Goal: Task Accomplishment & Management: Use online tool/utility

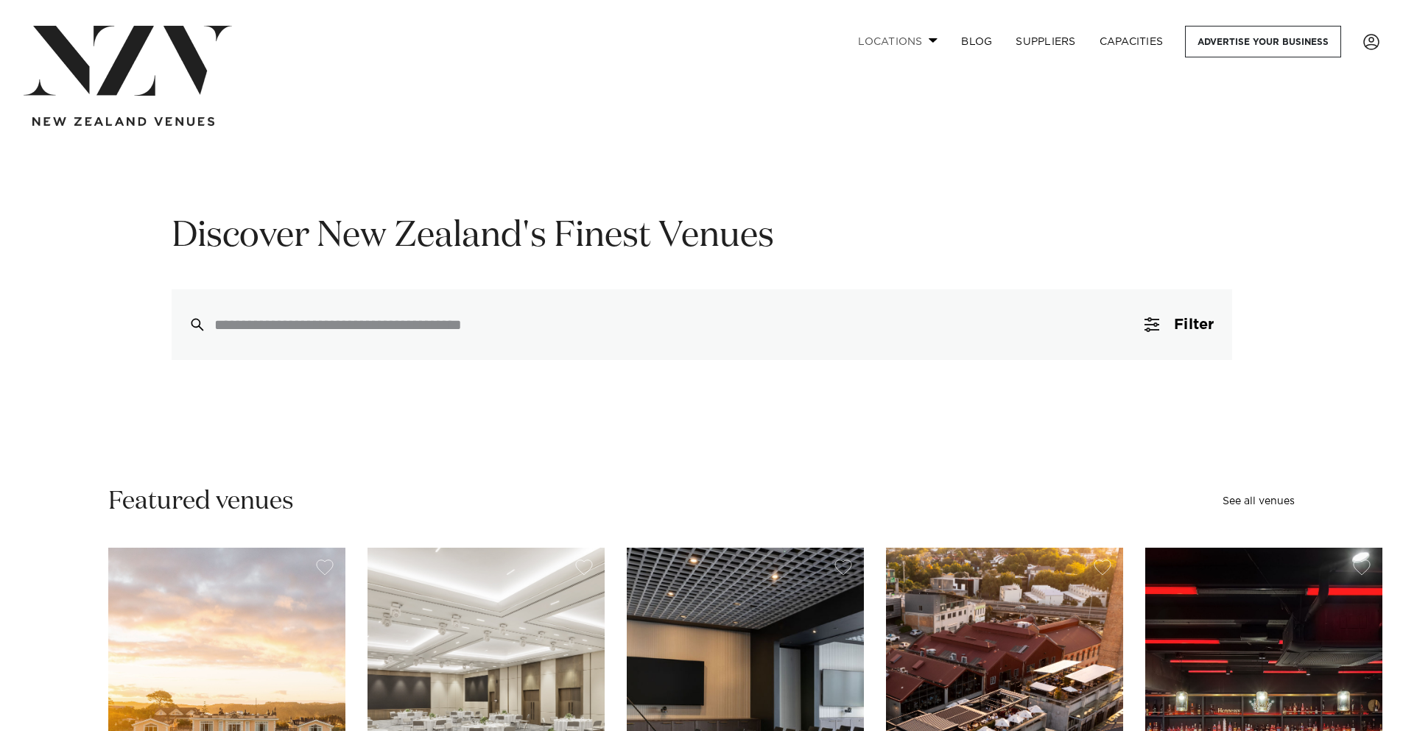
click at [922, 40] on link "Locations" at bounding box center [897, 42] width 103 height 32
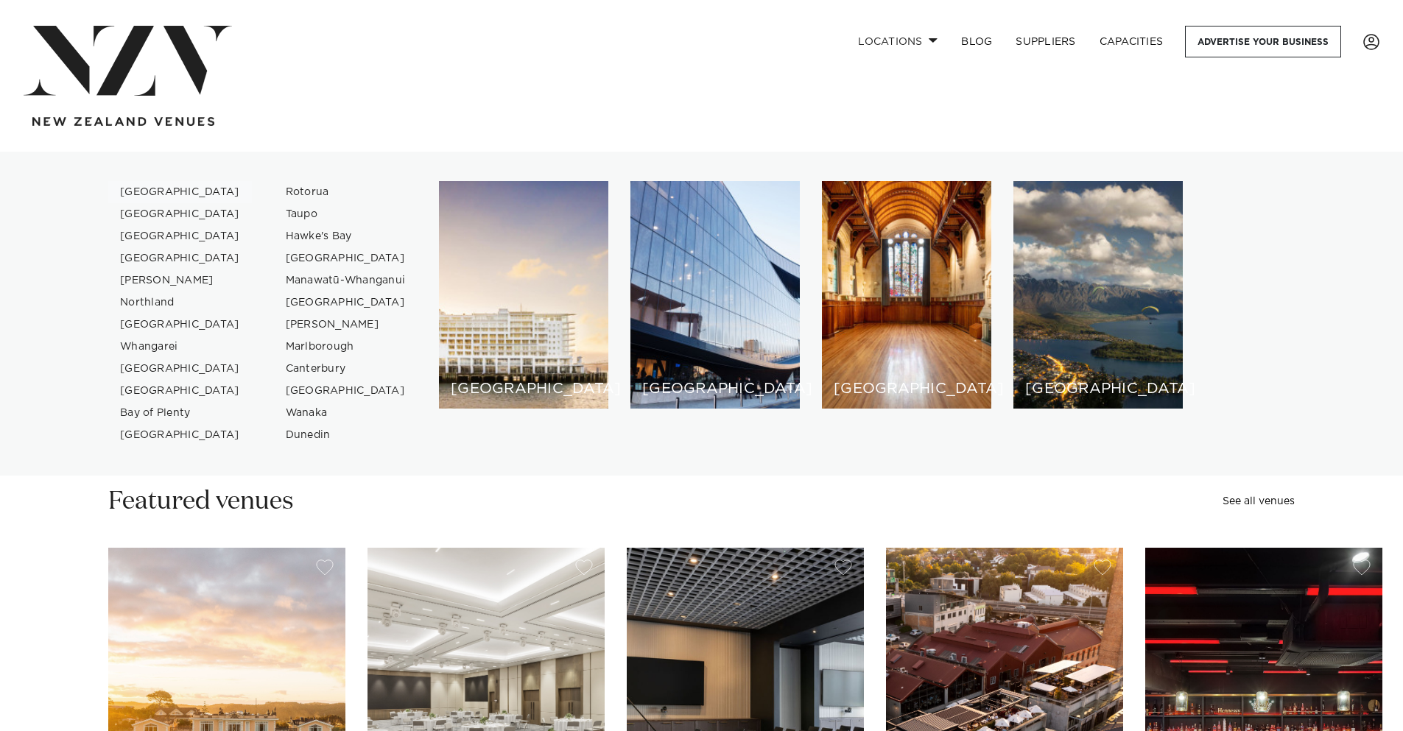
click at [152, 189] on link "[GEOGRAPHIC_DATA]" at bounding box center [180, 192] width 144 height 22
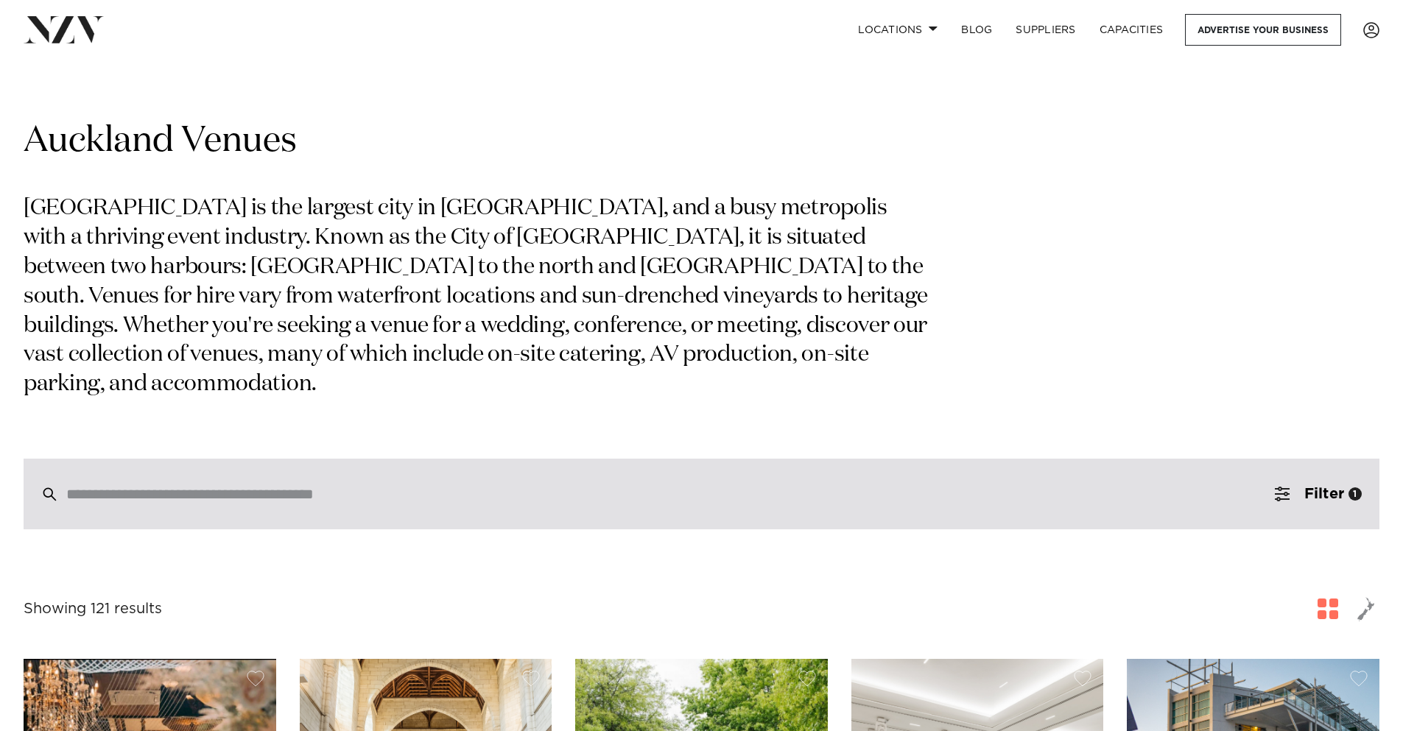
click at [512, 486] on input "search" at bounding box center [670, 494] width 1208 height 16
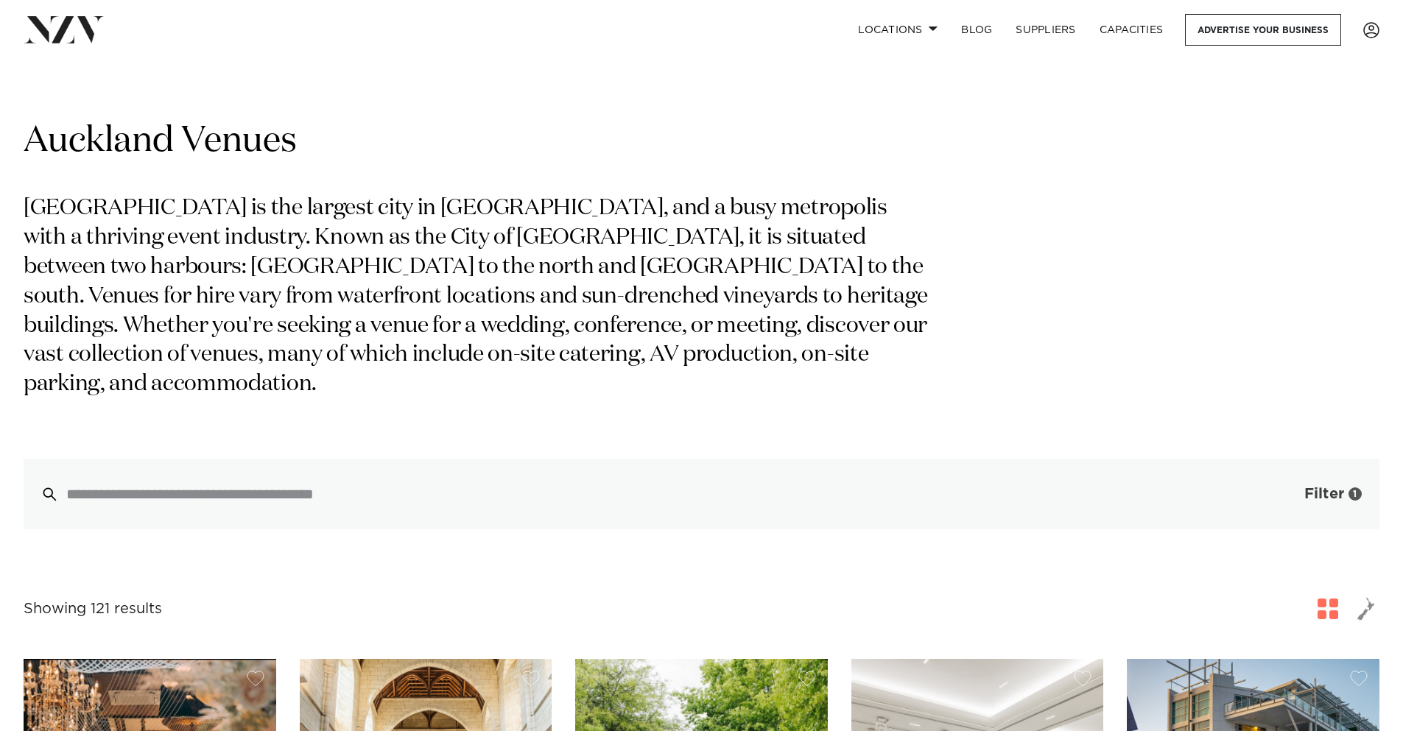
click at [1318, 487] on span "Filter" at bounding box center [1324, 494] width 40 height 15
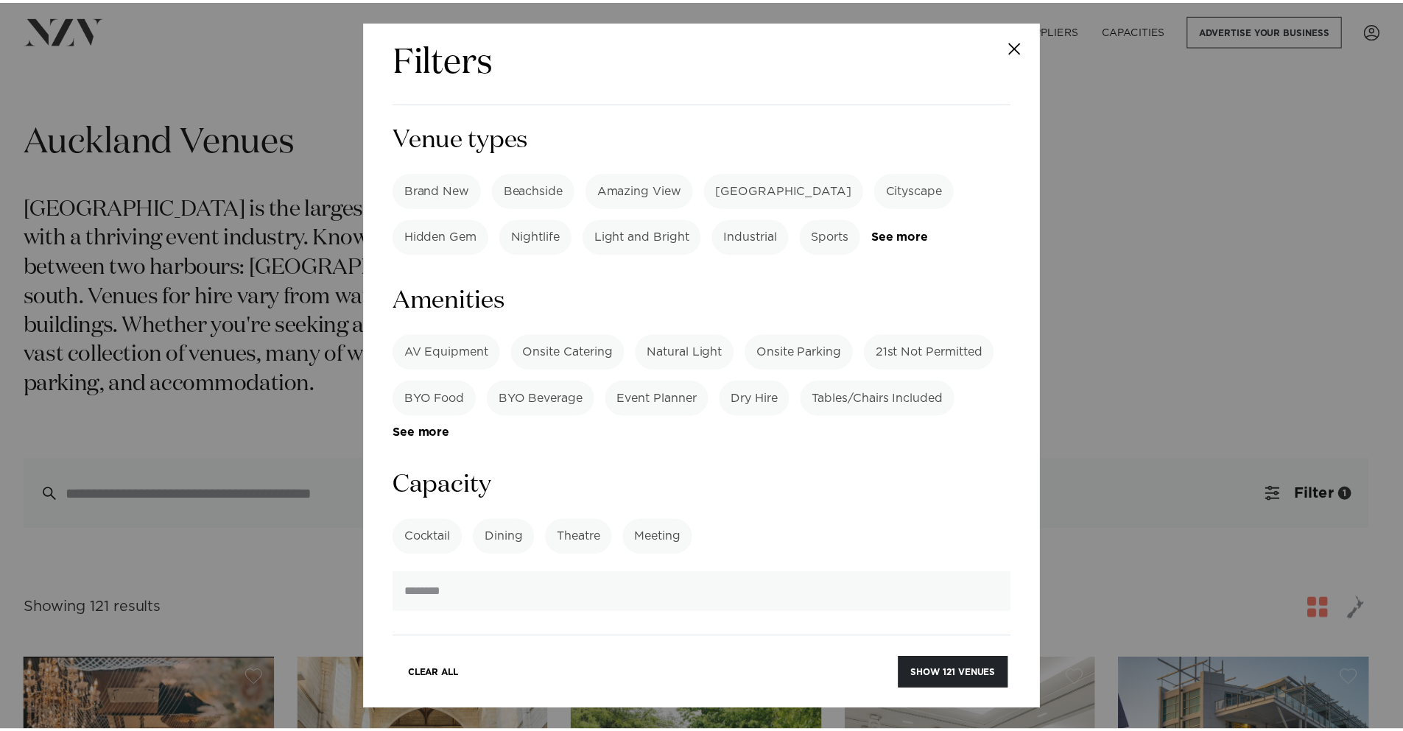
scroll to position [884, 0]
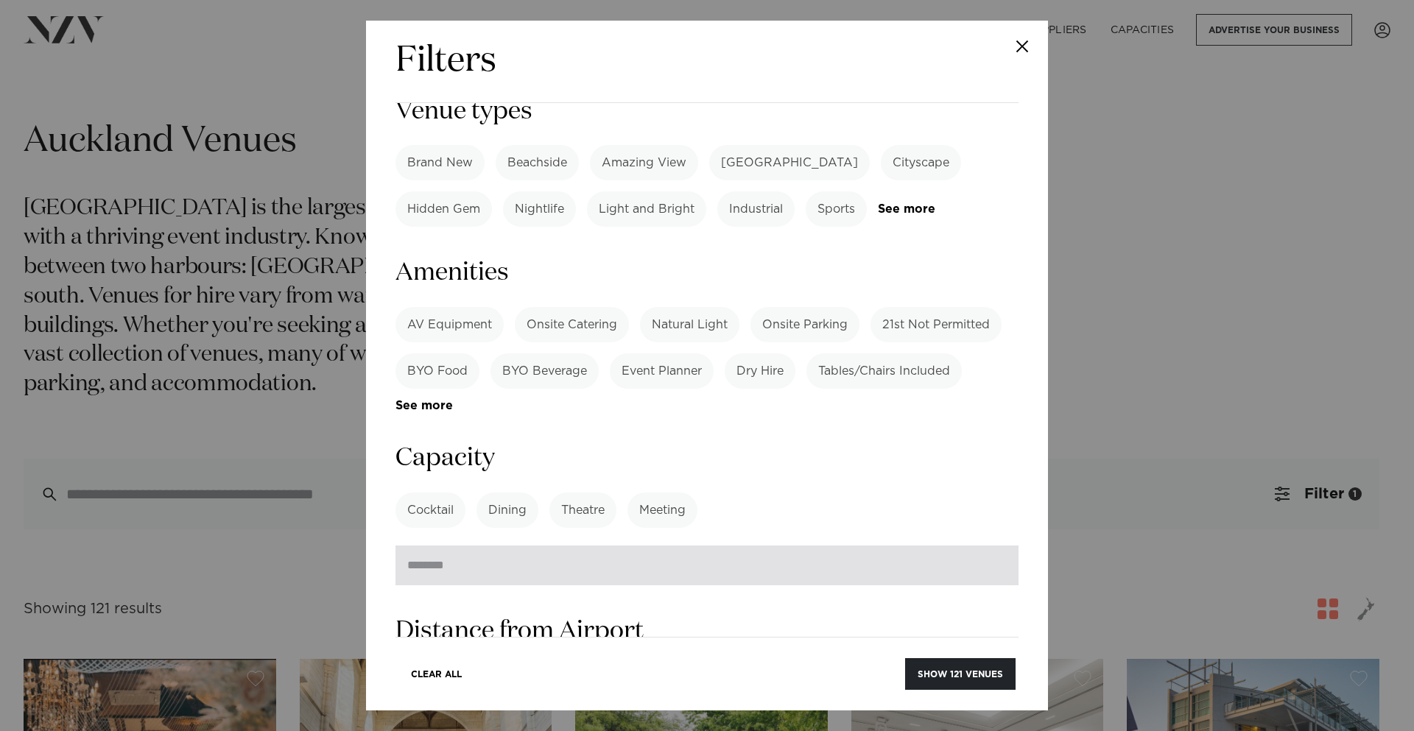
click at [470, 546] on input "number" at bounding box center [706, 566] width 623 height 40
type input "***"
click at [905, 658] on button "Show 121 venues" at bounding box center [960, 674] width 110 height 32
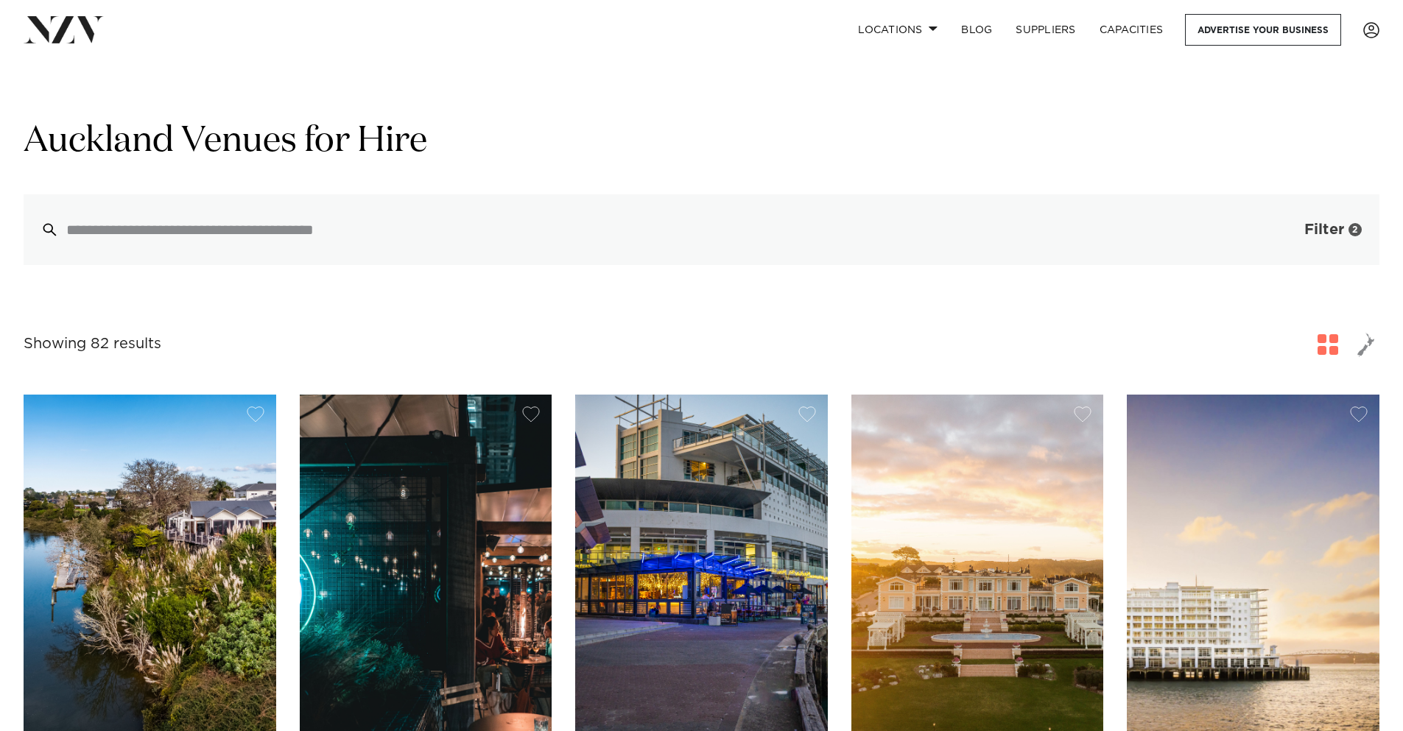
click at [1336, 241] on button "Filter 2" at bounding box center [1318, 229] width 122 height 71
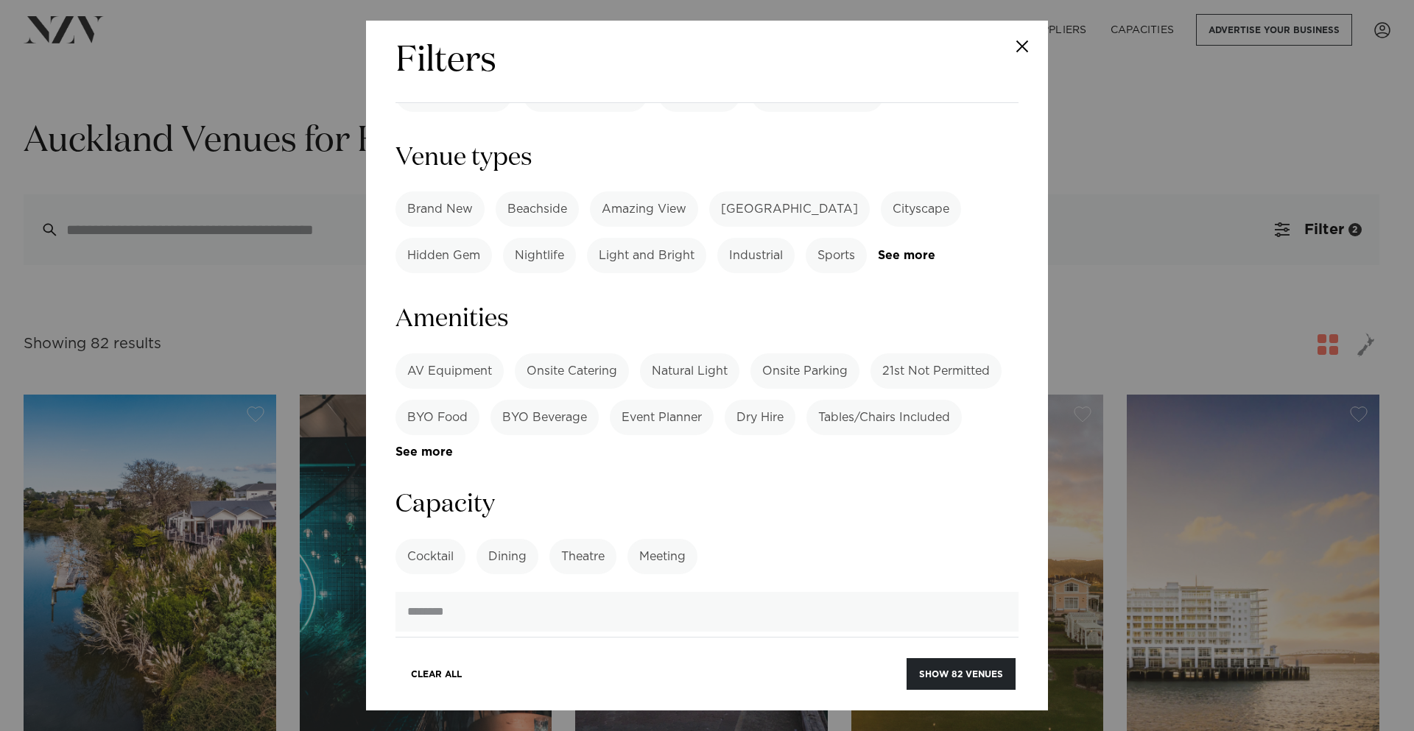
scroll to position [884, 0]
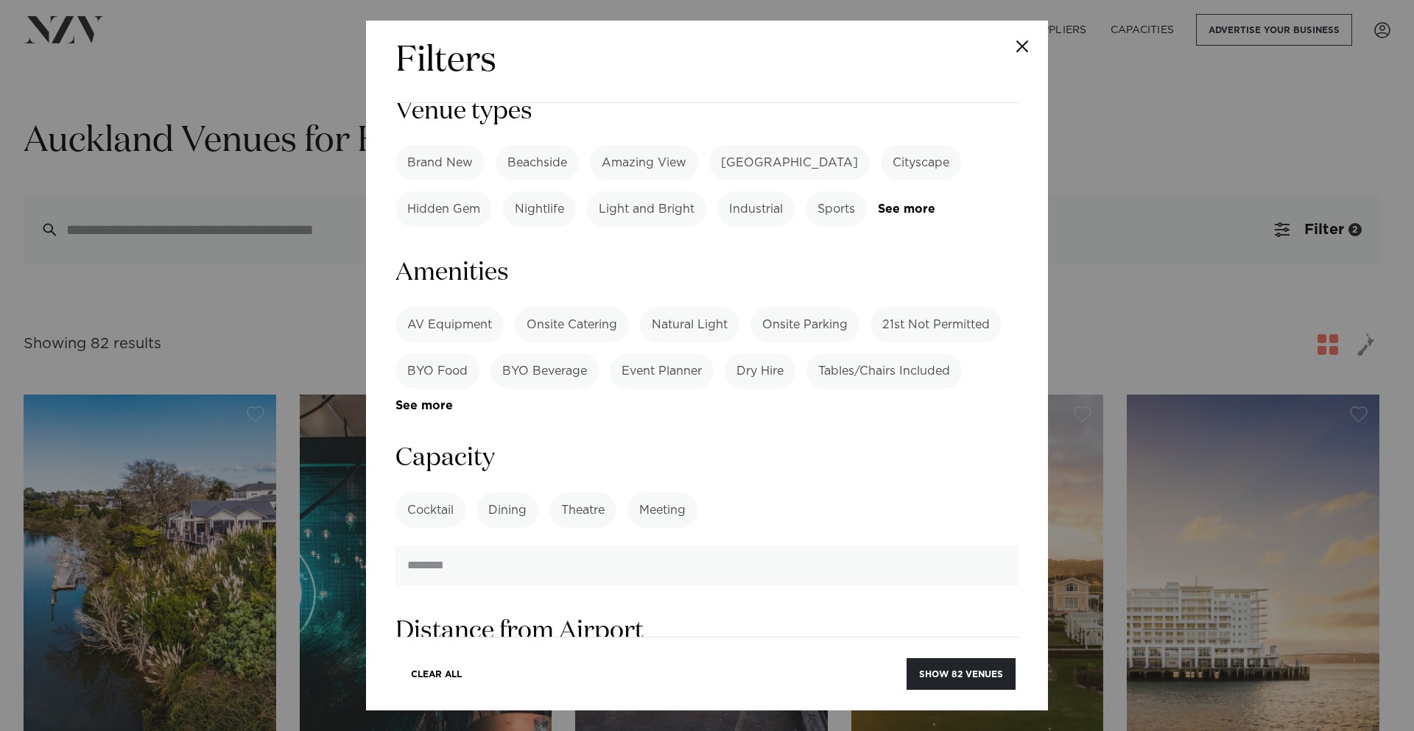
click at [515, 493] on label "Dining" at bounding box center [507, 510] width 62 height 35
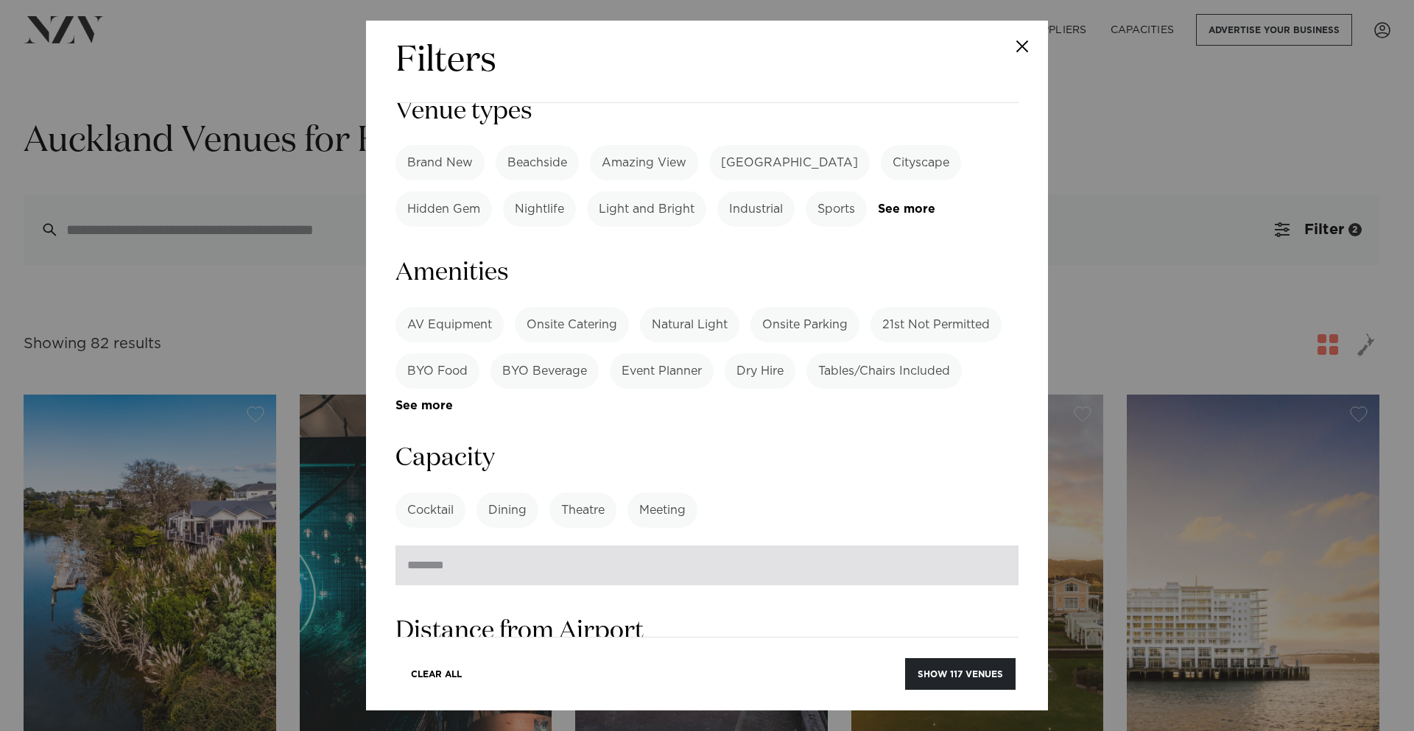
click at [495, 546] on input "*" at bounding box center [706, 566] width 623 height 40
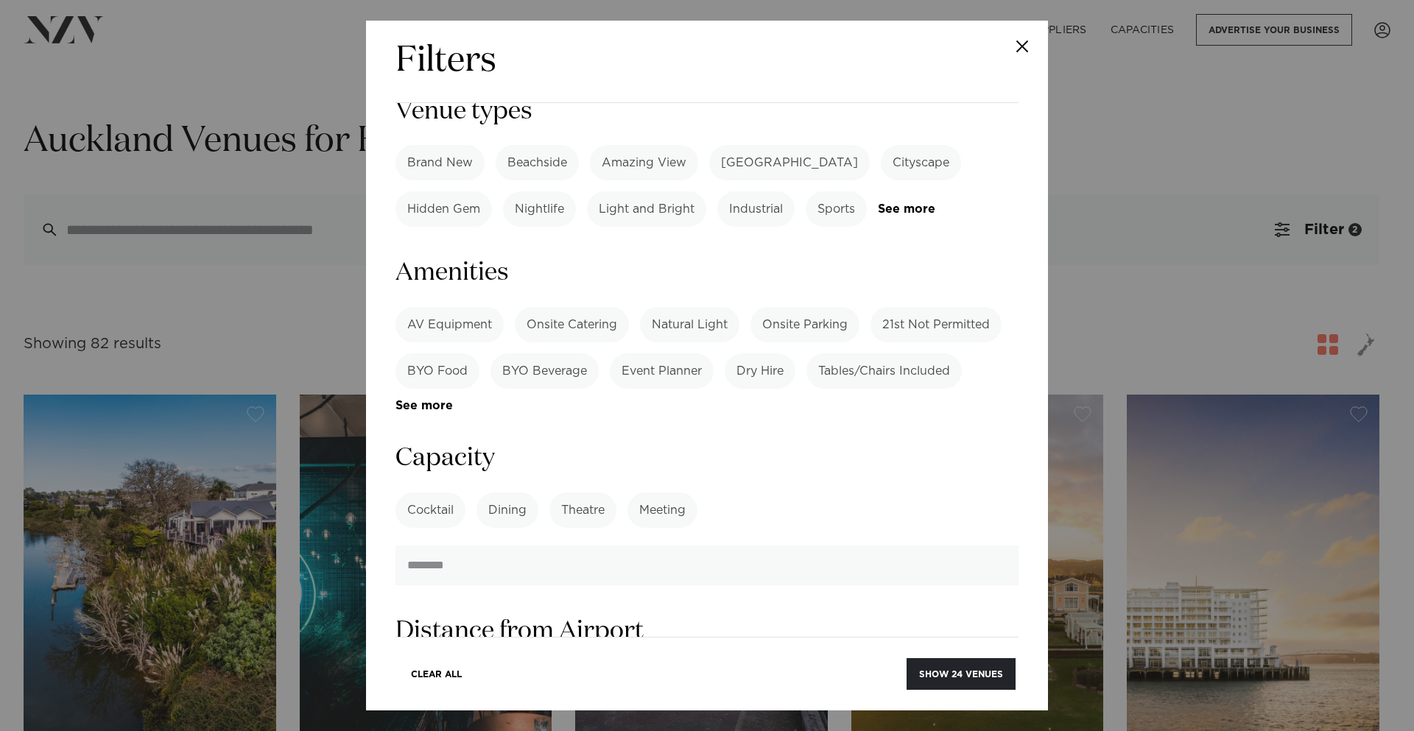
type input "***"
click at [842, 442] on h3 "Capacity" at bounding box center [706, 458] width 623 height 33
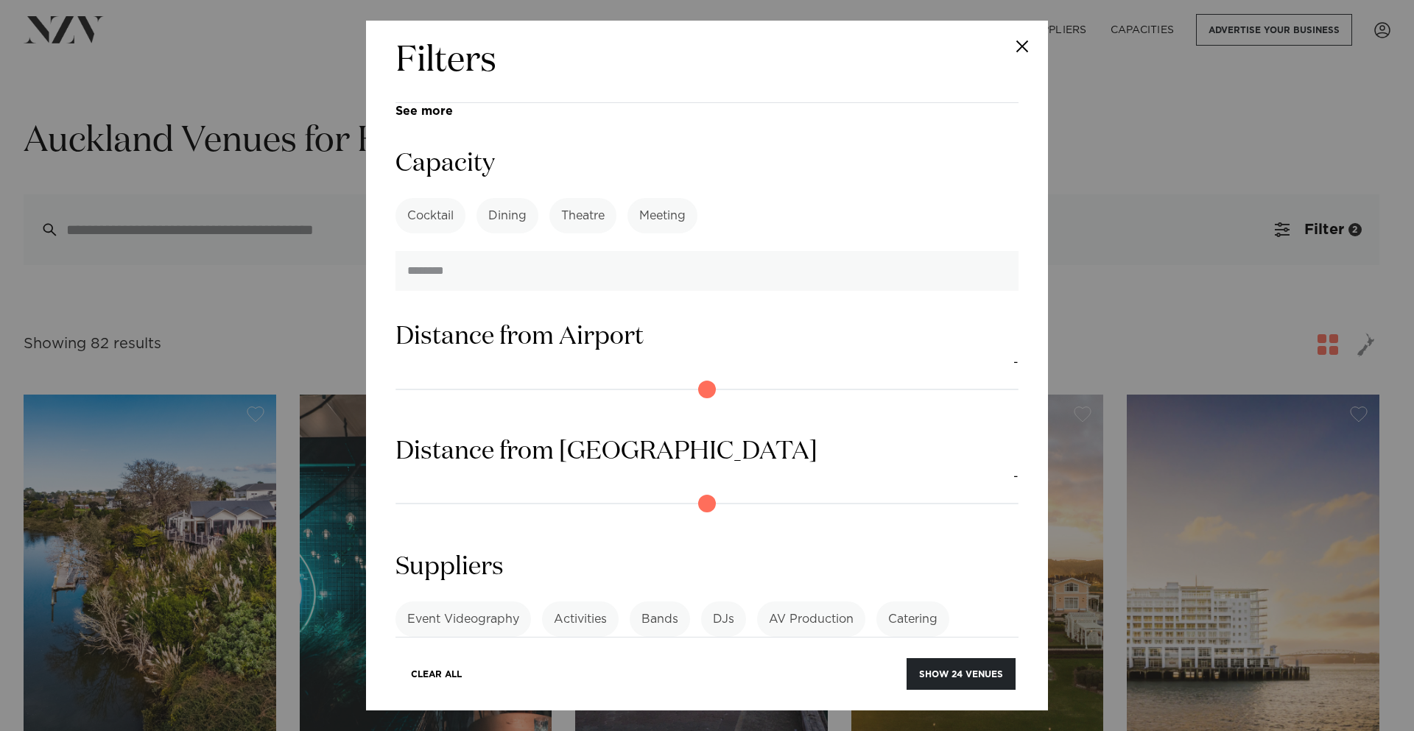
scroll to position [1186, 0]
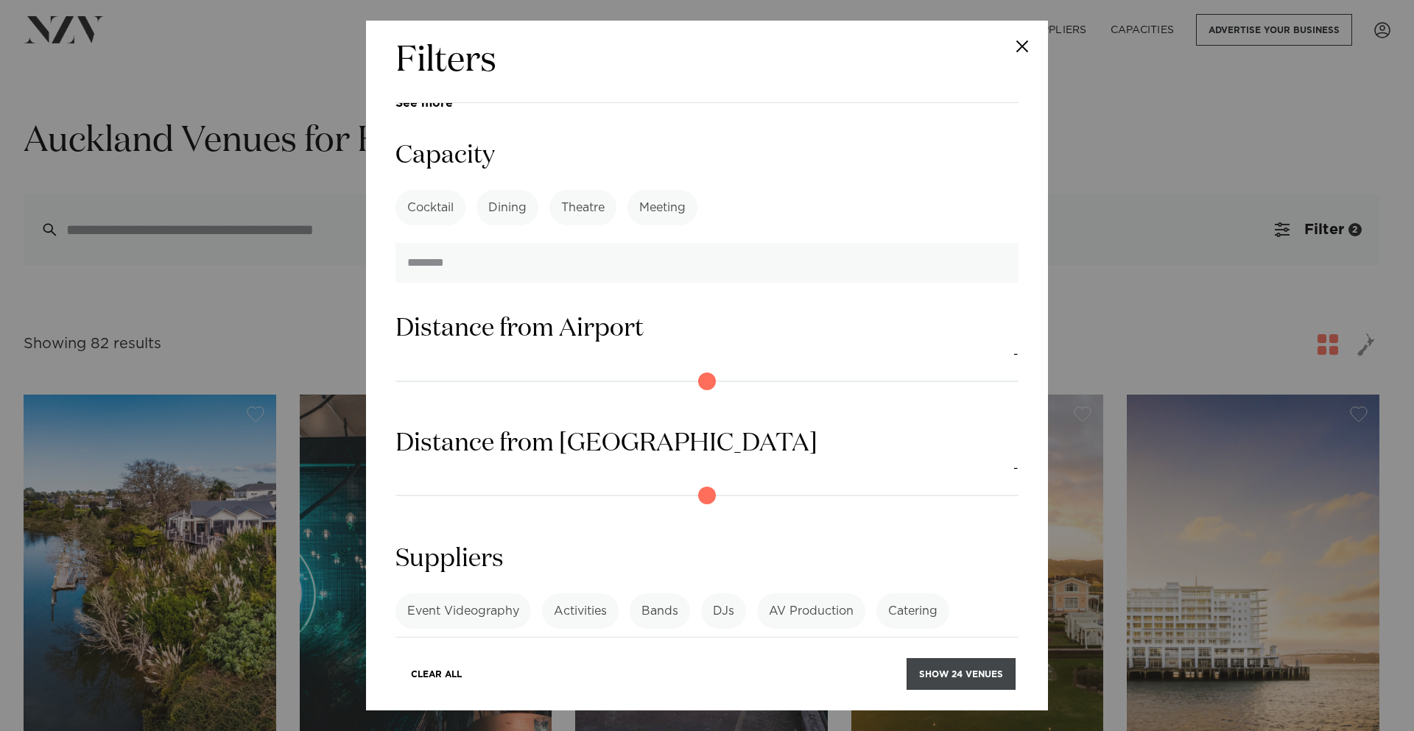
click at [955, 677] on button "Show 24 venues" at bounding box center [960, 674] width 109 height 32
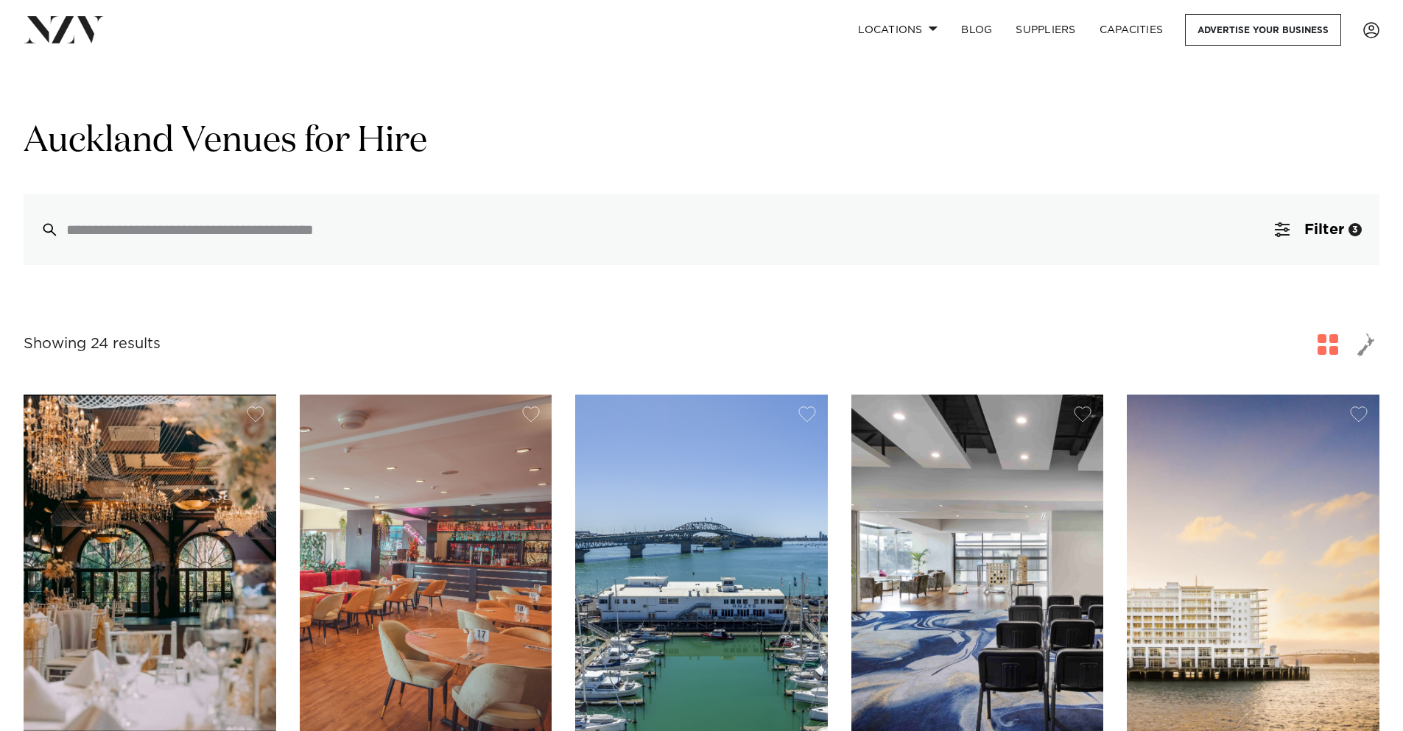
click at [1027, 152] on h1 "Auckland Venues for Hire" at bounding box center [702, 142] width 1356 height 46
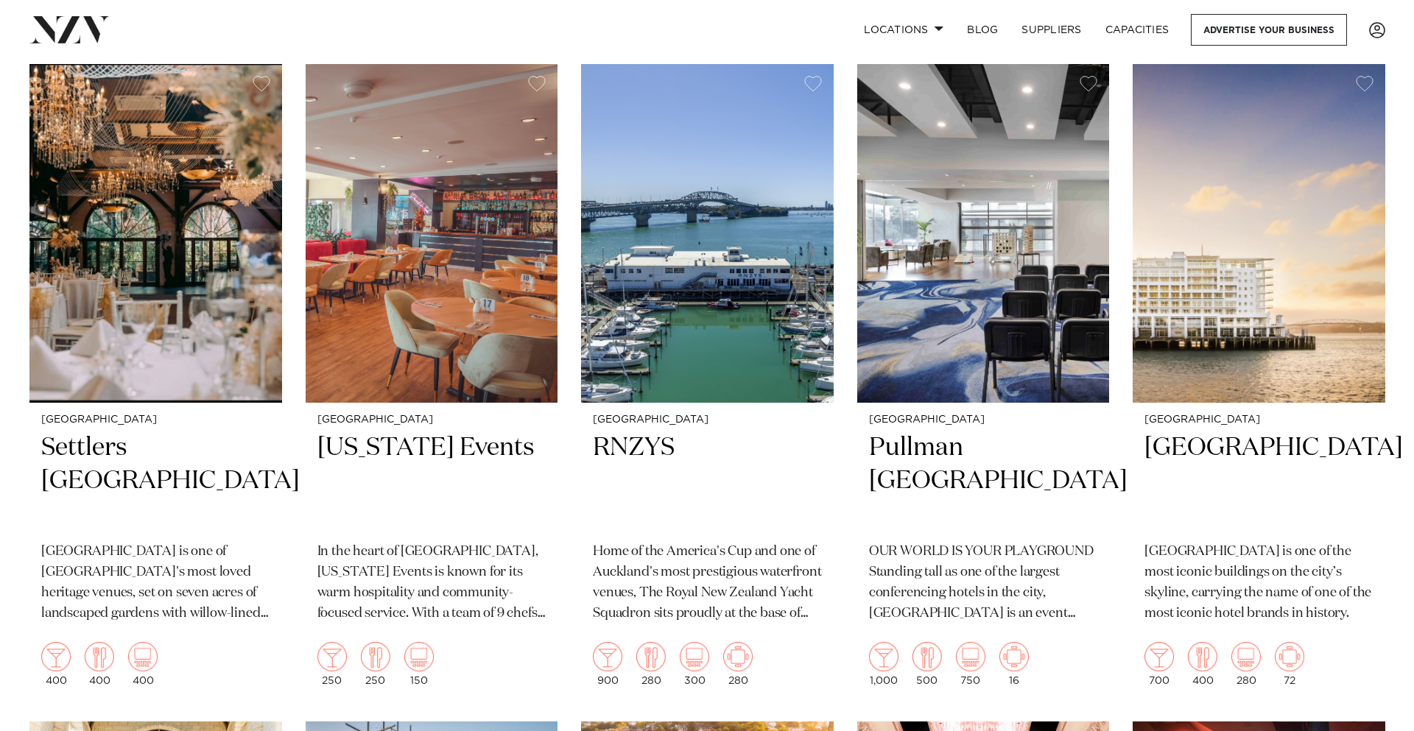
scroll to position [74, 0]
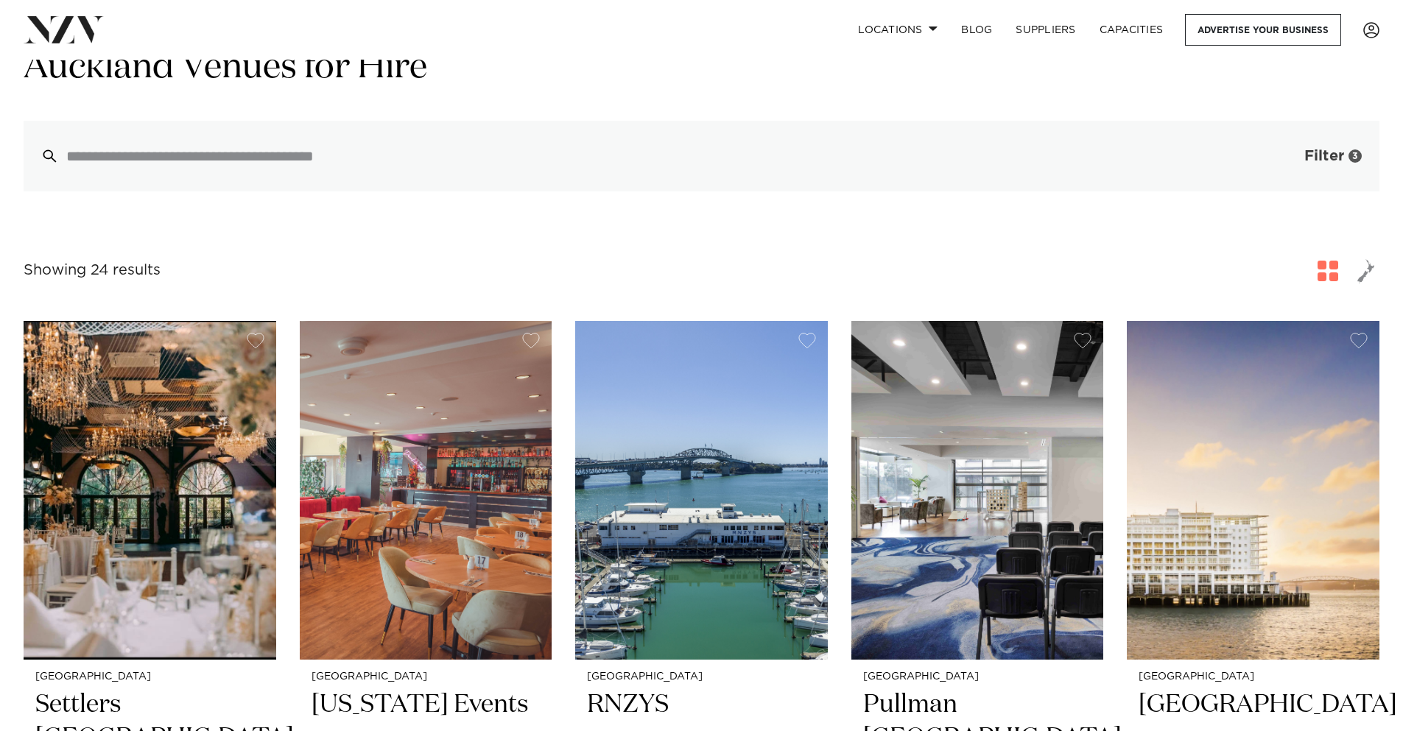
click at [1336, 161] on span "Filter" at bounding box center [1324, 156] width 40 height 15
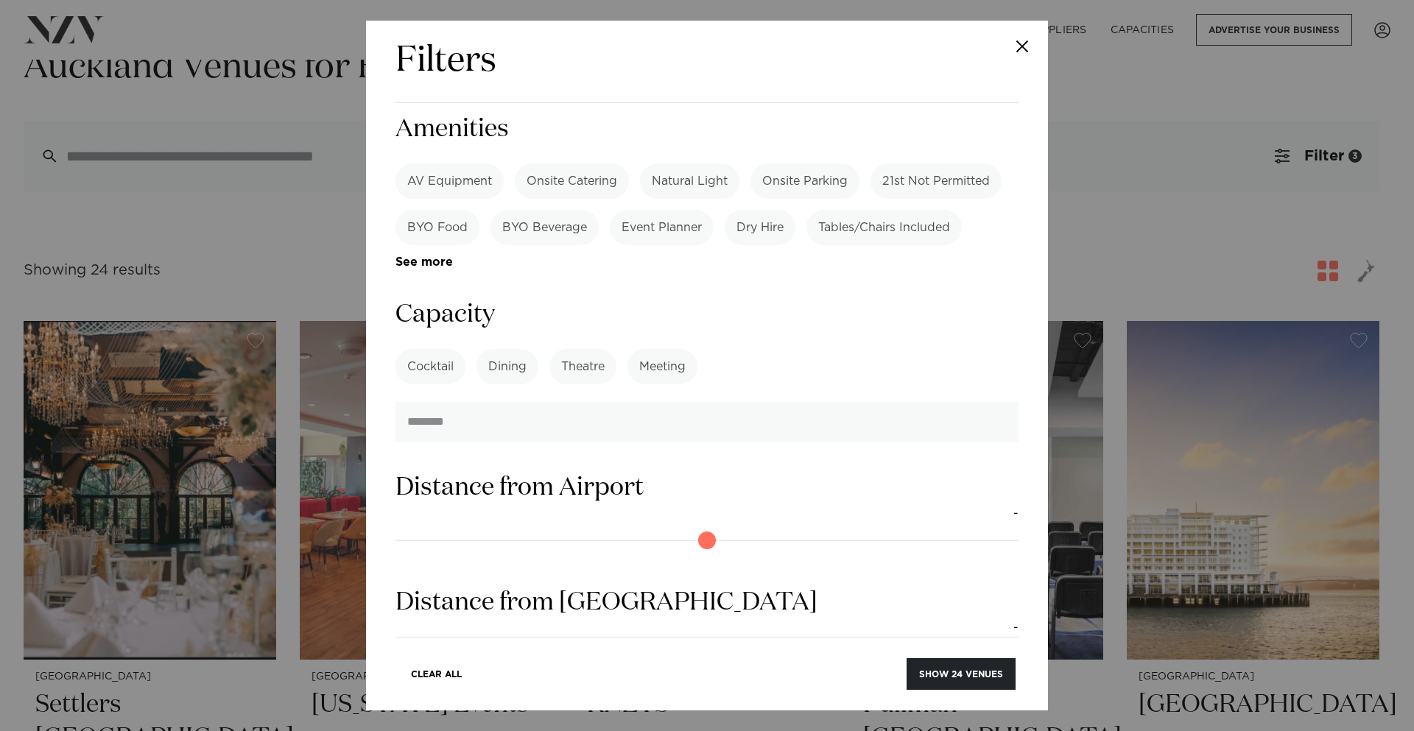
scroll to position [1031, 0]
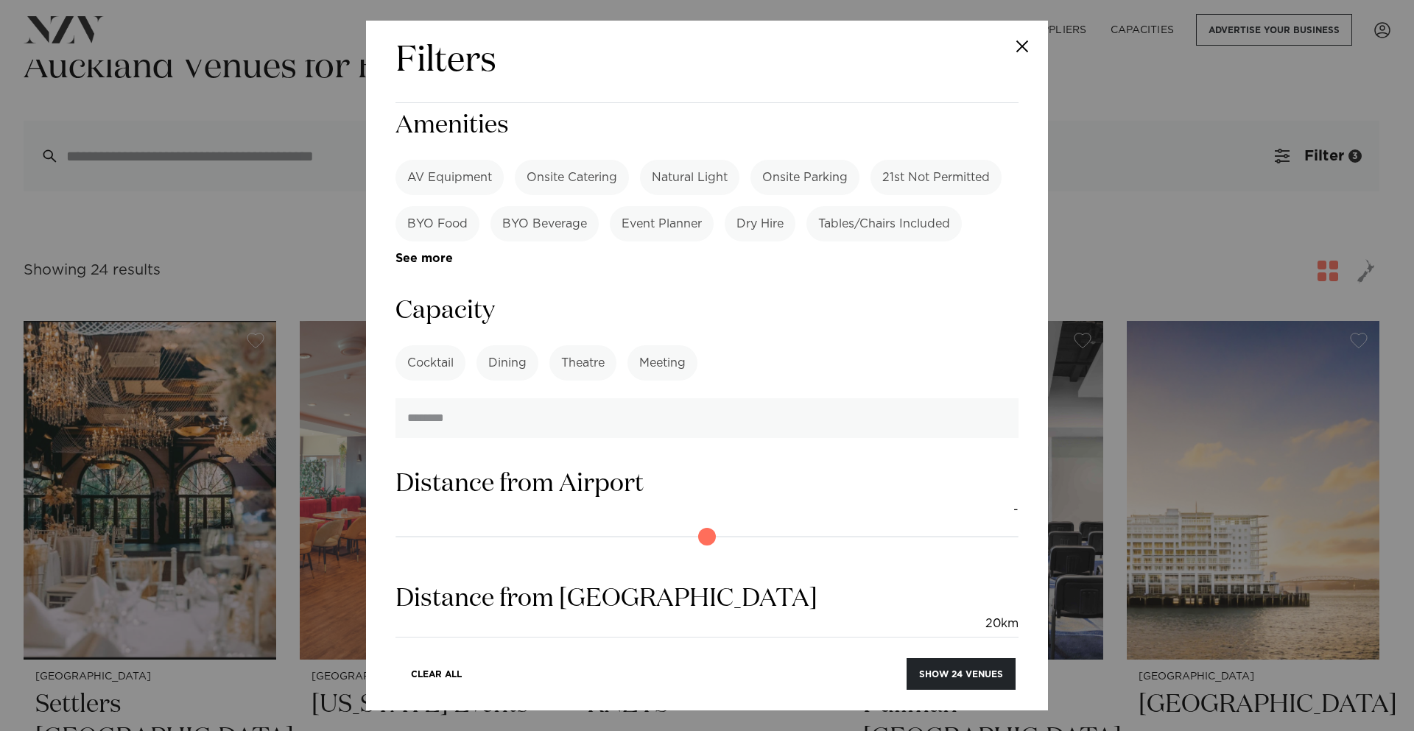
drag, startPoint x: 403, startPoint y: 534, endPoint x: 515, endPoint y: 538, distance: 112.0
type input "**"
click at [516, 639] on input "range" at bounding box center [706, 651] width 623 height 24
click at [978, 680] on button "Show 19 venues" at bounding box center [962, 674] width 108 height 32
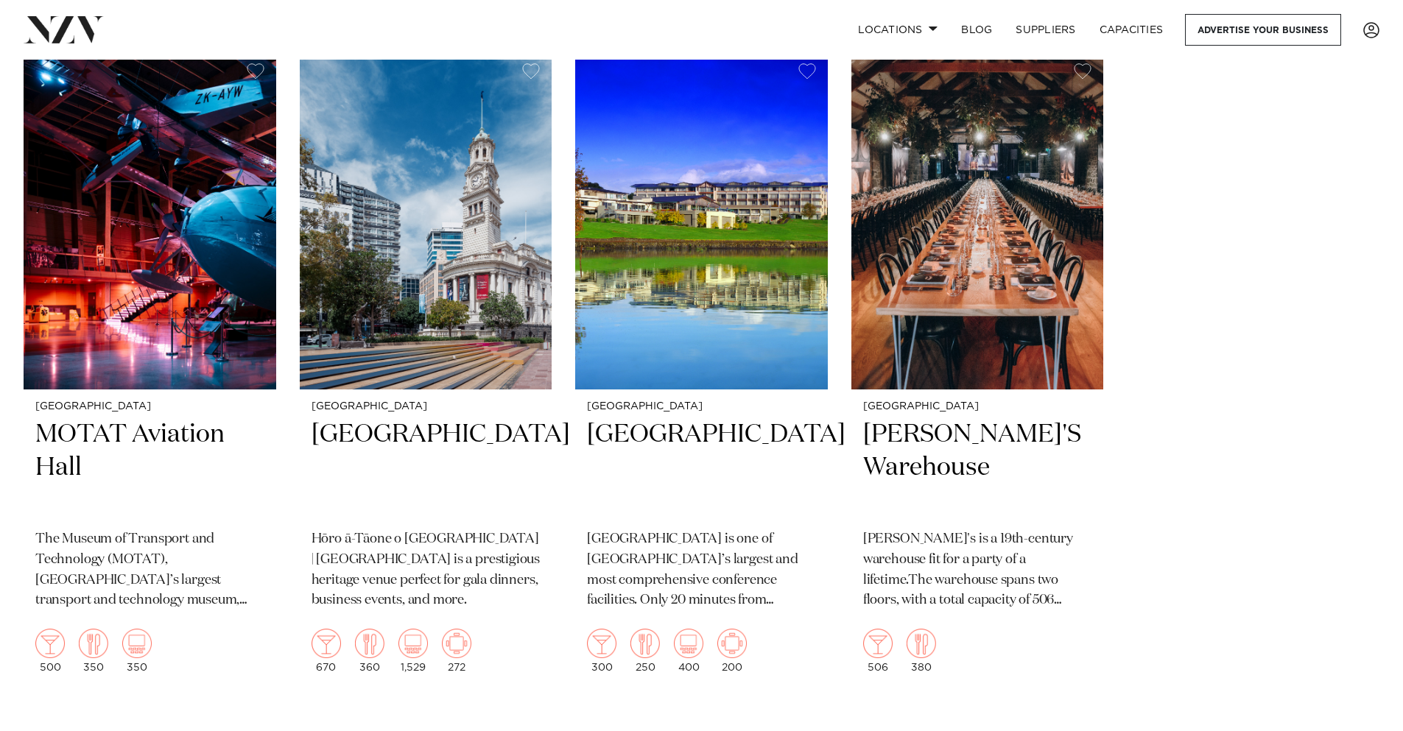
scroll to position [2337, 0]
